Goal: Find specific page/section: Find specific page/section

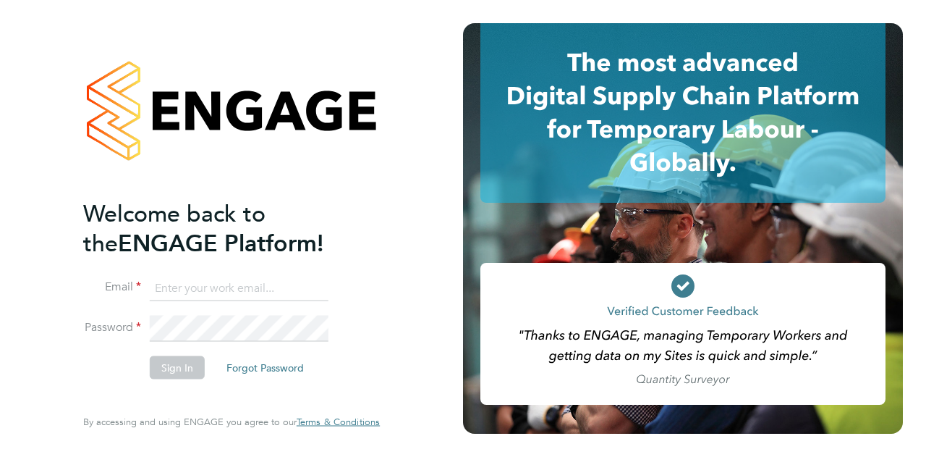
type input "joshua.james@vistry.co.uk"
click at [174, 364] on button "Sign In" at bounding box center [177, 366] width 55 height 23
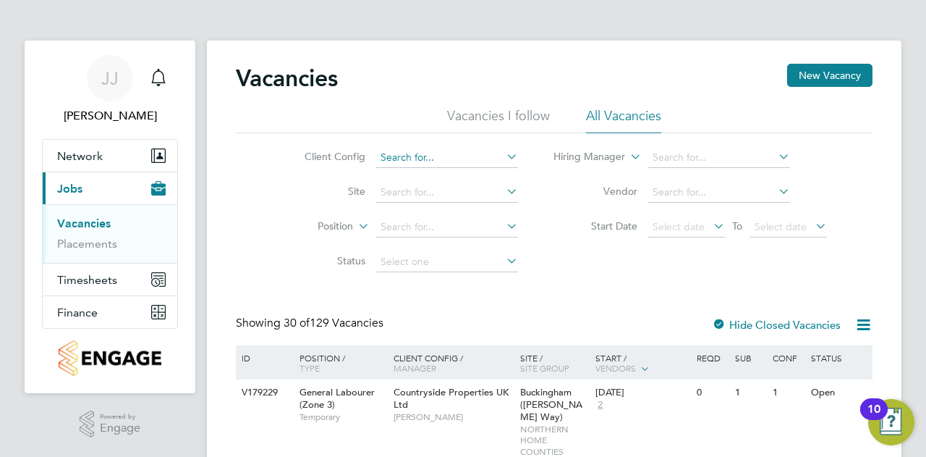
click at [415, 159] on input at bounding box center [447, 158] width 143 height 20
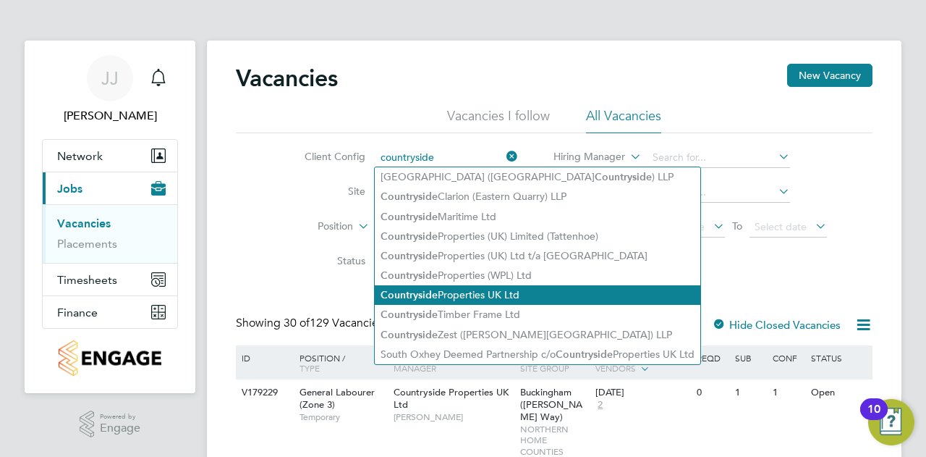
click at [461, 299] on li "Countryside Properties UK Ltd" at bounding box center [538, 295] width 326 height 20
type input "Countryside Properties UK Ltd"
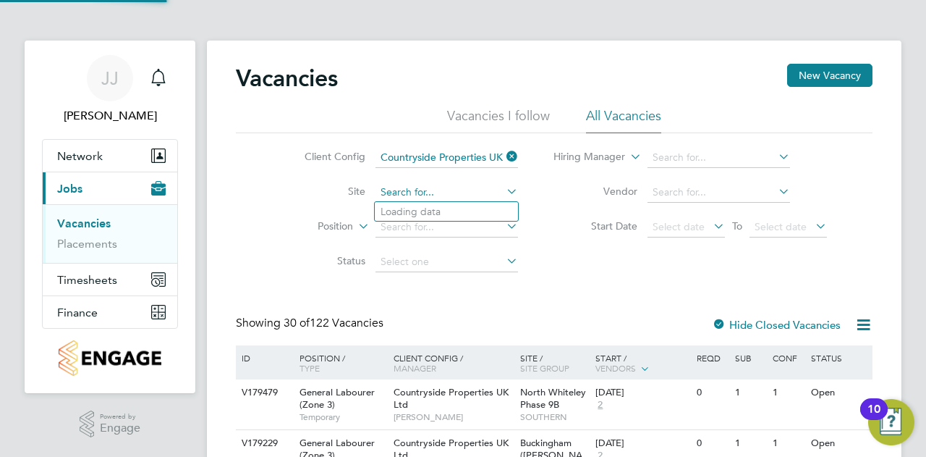
click at [428, 192] on input at bounding box center [447, 192] width 143 height 20
click at [441, 247] on li "Thanet Phase 5 - Linden" at bounding box center [464, 252] width 178 height 20
type input "Thanet Phase 5 - Linden"
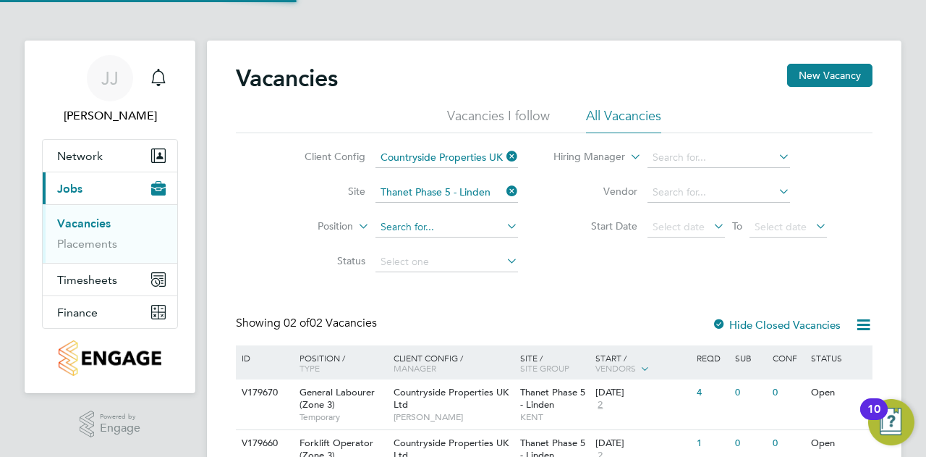
click at [455, 224] on input at bounding box center [447, 227] width 143 height 20
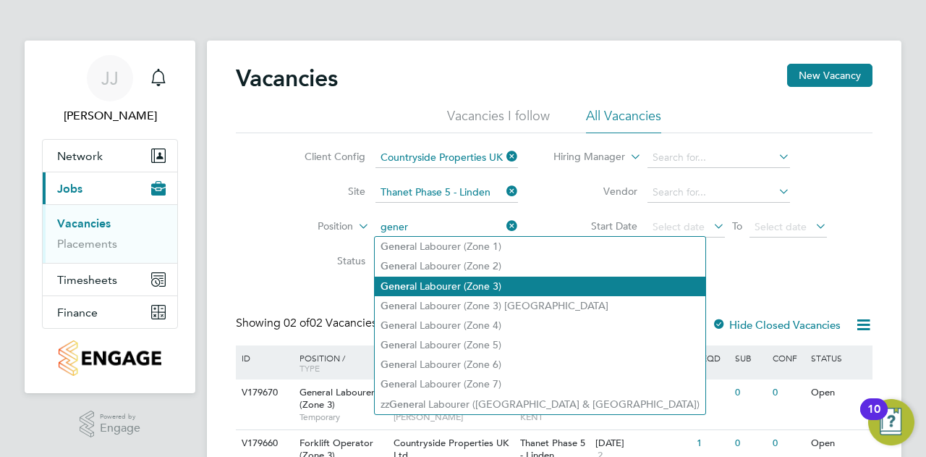
click at [449, 287] on li "Gener al Labourer (Zone 3)" at bounding box center [540, 286] width 331 height 20
type input "General Labourer (Zone 3)"
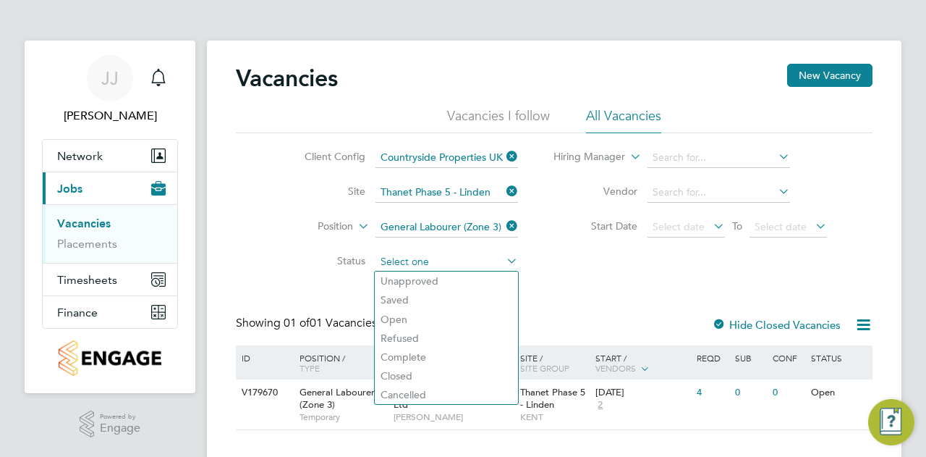
click at [432, 258] on input at bounding box center [447, 262] width 143 height 20
click at [556, 245] on div "Client Config Countryside Properties UK Ltd Site Thanet Phase 5 - Linden Positi…" at bounding box center [554, 206] width 637 height 146
